Goal: Transaction & Acquisition: Purchase product/service

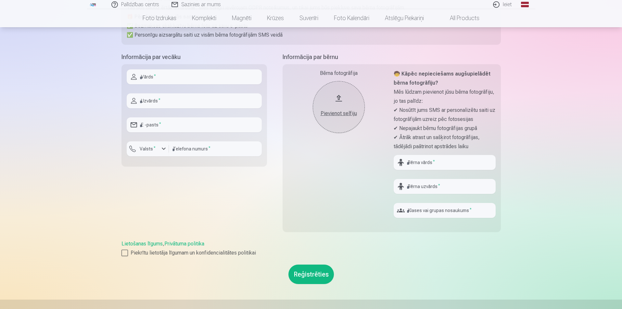
scroll to position [130, 0]
click at [178, 244] on link "Privātuma politika" at bounding box center [184, 243] width 40 height 6
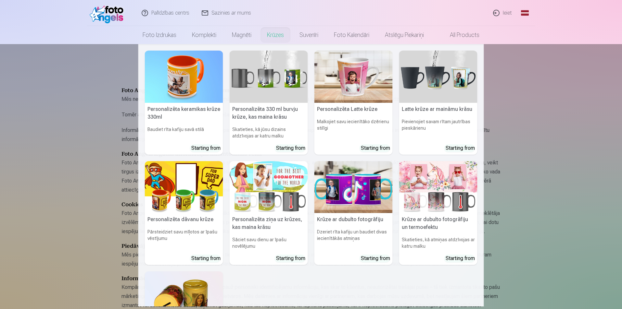
click at [280, 35] on link "Krūzes" at bounding box center [275, 35] width 32 height 18
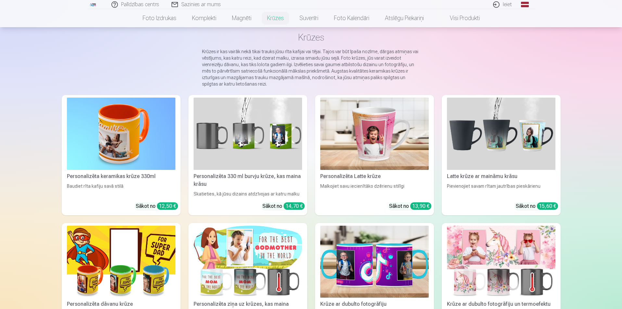
scroll to position [32, 0]
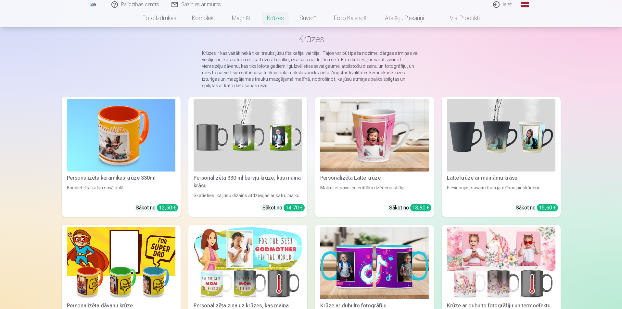
click at [499, 178] on div "Latte krūze ar maināmu krāsu" at bounding box center [501, 178] width 114 height 8
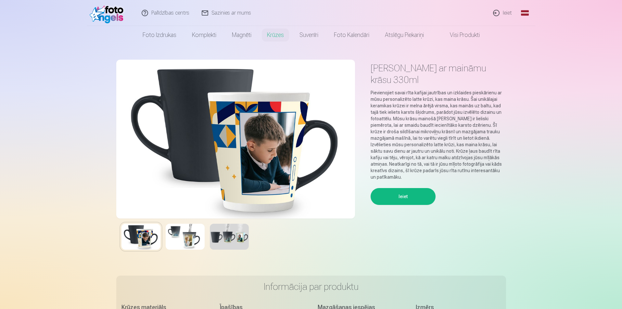
click at [170, 238] on img at bounding box center [185, 237] width 39 height 26
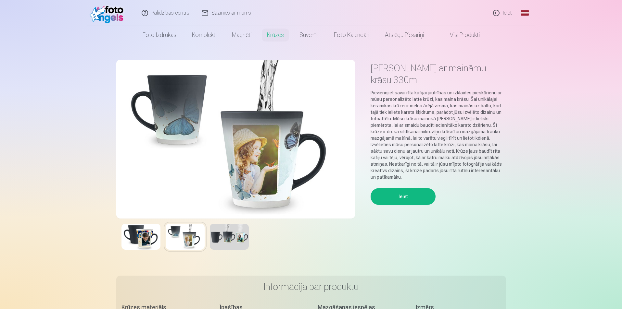
click at [209, 237] on div at bounding box center [235, 237] width 239 height 36
click at [153, 238] on img at bounding box center [140, 237] width 39 height 26
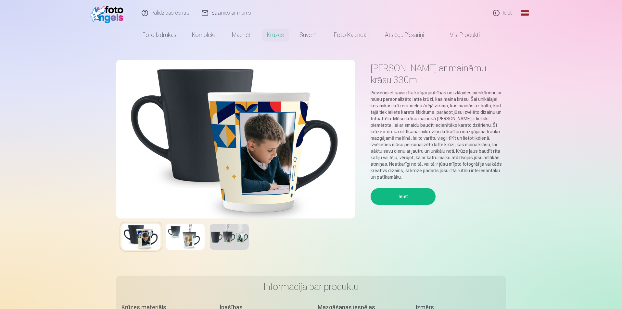
click at [178, 234] on img at bounding box center [185, 237] width 39 height 26
